Goal: Information Seeking & Learning: Find contact information

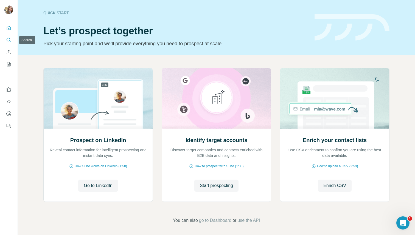
click at [12, 40] on button "Search" at bounding box center [8, 40] width 9 height 10
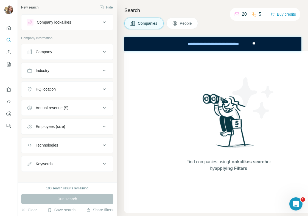
click at [64, 57] on button "Company" at bounding box center [67, 51] width 92 height 13
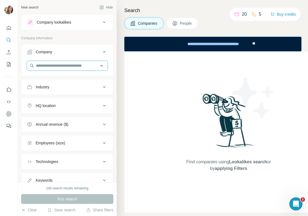
click at [59, 68] on input "text" at bounding box center [67, 66] width 81 height 10
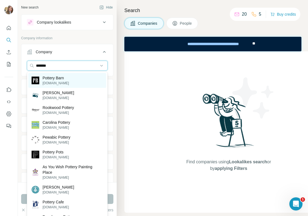
type input "*******"
click at [59, 78] on p "Pottery Barn" at bounding box center [56, 77] width 26 height 5
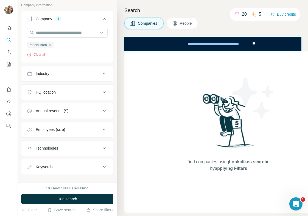
scroll to position [41, 0]
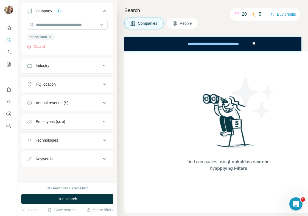
click at [49, 160] on div "Keywords" at bounding box center [44, 158] width 17 height 5
click at [51, 171] on input "text" at bounding box center [62, 173] width 70 height 10
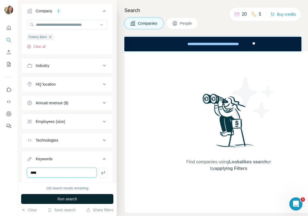
type input "****"
click at [62, 196] on span "Run search" at bounding box center [67, 198] width 20 height 5
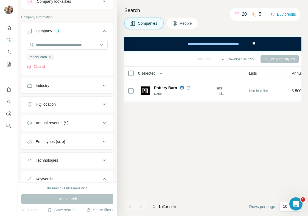
scroll to position [0, 0]
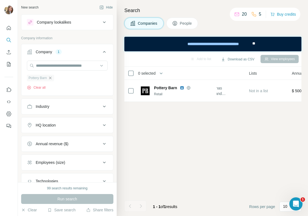
click at [52, 78] on icon "button" at bounding box center [50, 78] width 4 height 4
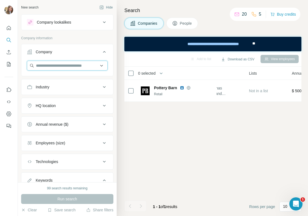
click at [46, 67] on input "text" at bounding box center [67, 66] width 81 height 10
type input "*********"
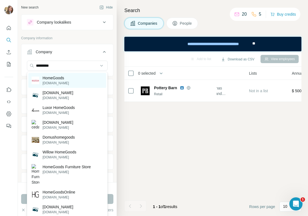
click at [71, 82] on div "HomeGoods [DOMAIN_NAME]" at bounding box center [67, 80] width 78 height 15
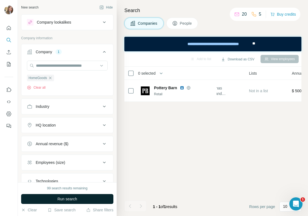
click at [65, 198] on span "Run search" at bounding box center [67, 198] width 20 height 5
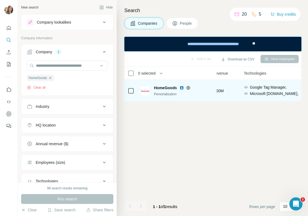
scroll to position [0, 285]
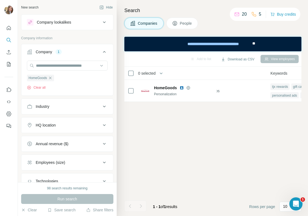
click at [186, 23] on span "People" at bounding box center [186, 23] width 13 height 5
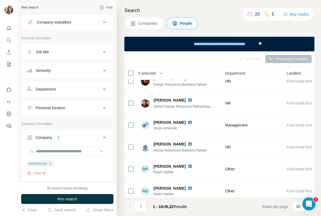
scroll to position [102, 270]
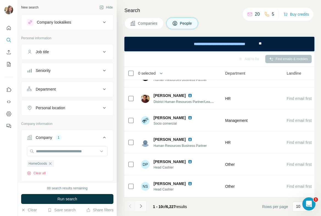
click at [140, 208] on icon "Navigate to next page" at bounding box center [140, 205] width 5 height 5
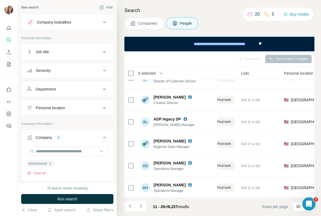
scroll to position [102, 126]
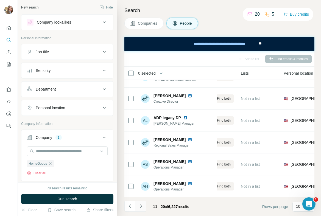
click at [140, 206] on icon "Navigate to next page" at bounding box center [140, 205] width 5 height 5
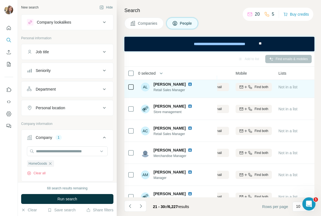
scroll to position [102, 89]
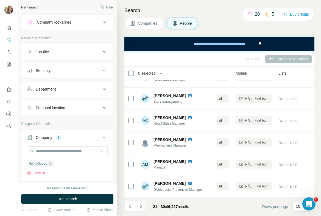
click at [143, 208] on icon "Navigate to next page" at bounding box center [140, 205] width 5 height 5
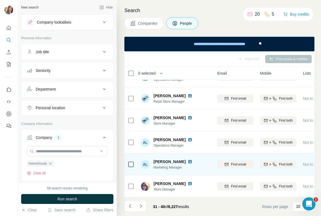
scroll to position [102, 43]
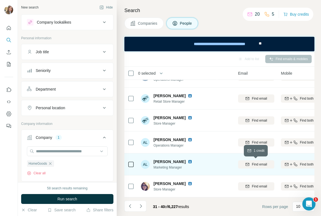
click at [259, 167] on span "Find email" at bounding box center [259, 164] width 15 height 5
click at [139, 207] on icon "Navigate to next page" at bounding box center [140, 205] width 5 height 5
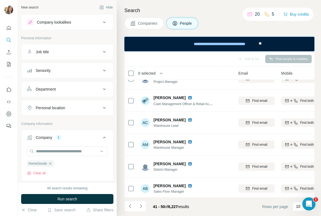
scroll to position [102, 43]
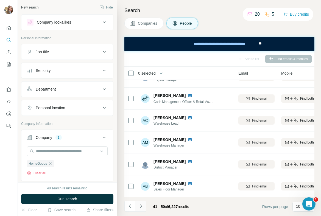
click at [142, 206] on icon "Navigate to next page" at bounding box center [140, 205] width 5 height 5
click at [140, 206] on icon "Navigate to next page" at bounding box center [140, 205] width 5 height 5
click at [79, 92] on button "Department" at bounding box center [67, 89] width 92 height 13
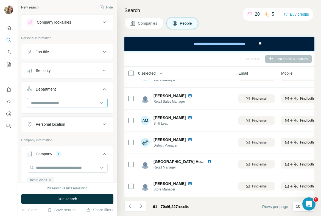
click at [66, 103] on input at bounding box center [64, 103] width 68 height 6
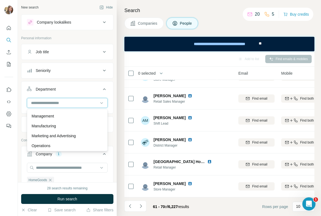
scroll to position [114, 0]
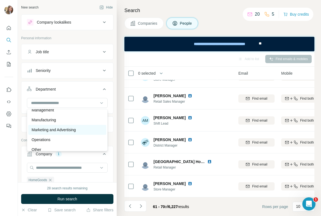
click at [61, 131] on p "Marketing and Advertising" at bounding box center [54, 129] width 44 height 5
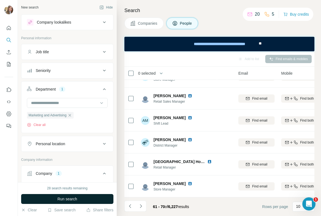
click at [56, 197] on button "Run search" at bounding box center [67, 199] width 92 height 10
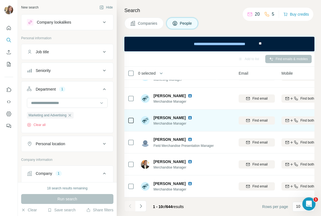
scroll to position [102, 43]
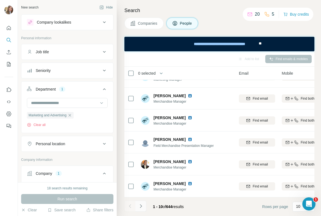
click at [143, 208] on icon "Navigate to next page" at bounding box center [140, 205] width 5 height 5
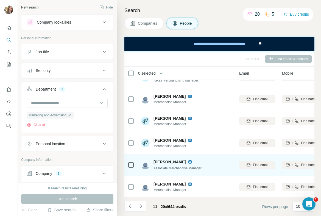
scroll to position [102, 42]
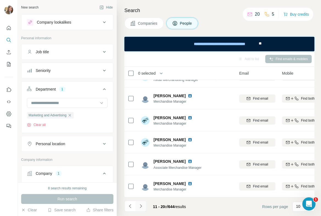
click at [141, 206] on icon "Navigate to next page" at bounding box center [140, 205] width 5 height 5
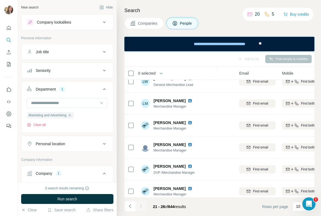
scroll to position [58, 42]
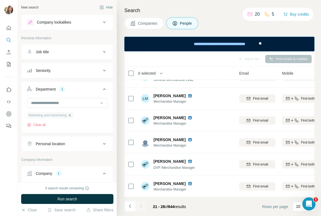
click at [71, 115] on icon "button" at bounding box center [70, 115] width 2 height 2
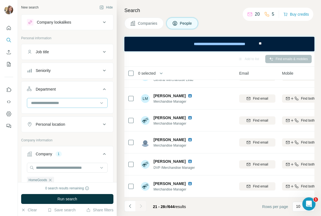
click at [44, 103] on input at bounding box center [64, 103] width 68 height 6
type input "******"
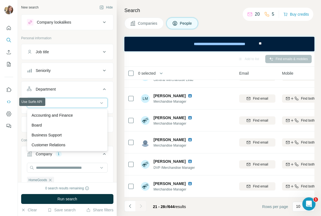
drag, startPoint x: 52, startPoint y: 103, endPoint x: 6, endPoint y: 99, distance: 46.0
click at [6, 99] on div "New search Hide Company lookalikes Personal information Job title Seniority Dep…" at bounding box center [160, 108] width 321 height 216
click at [49, 69] on div "Seniority" at bounding box center [43, 70] width 15 height 5
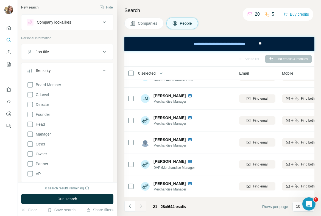
click at [49, 54] on div "Job title" at bounding box center [42, 51] width 13 height 5
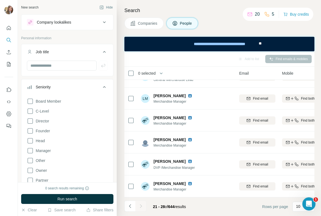
click at [149, 25] on span "Companies" at bounding box center [148, 23] width 20 height 5
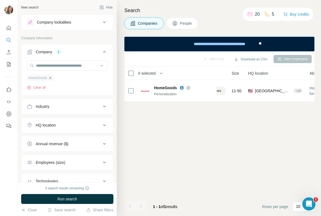
click at [50, 77] on icon "button" at bounding box center [50, 78] width 4 height 4
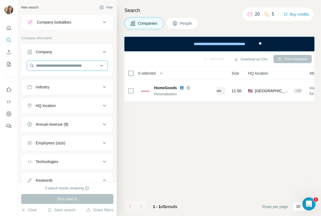
click at [52, 67] on input "text" at bounding box center [67, 66] width 81 height 10
